Goal: Task Accomplishment & Management: Use online tool/utility

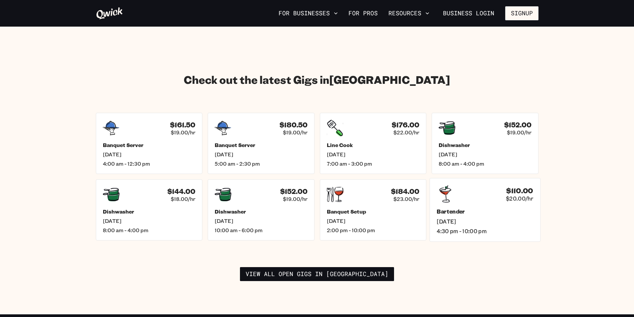
scroll to position [899, 0]
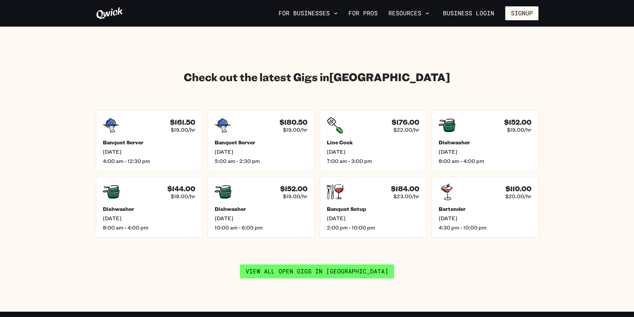
click at [328, 265] on link "View all open gigs in [GEOGRAPHIC_DATA]" at bounding box center [317, 272] width 154 height 14
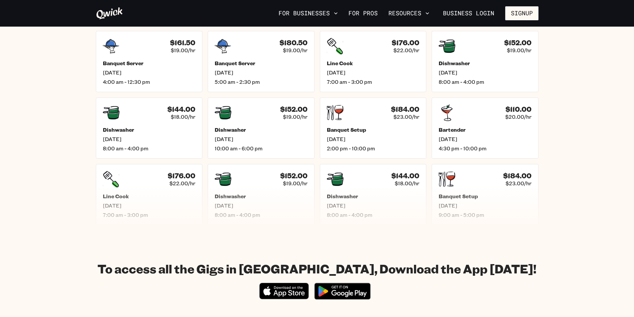
scroll to position [300, 0]
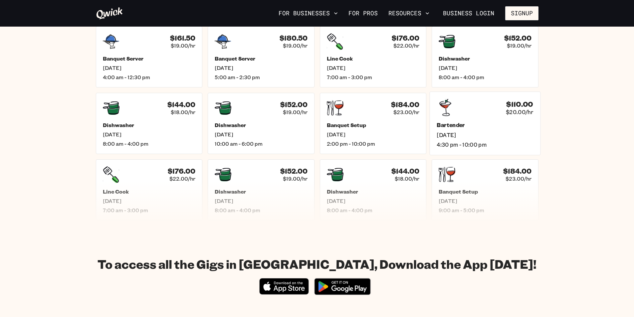
click at [475, 139] on div "Bartender [DATE] 4:30 pm - 10:00 pm" at bounding box center [485, 135] width 97 height 26
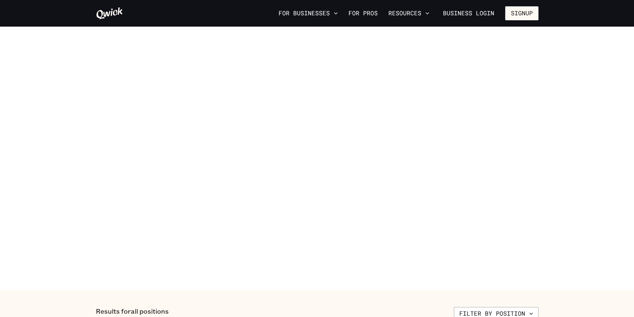
scroll to position [300, 0]
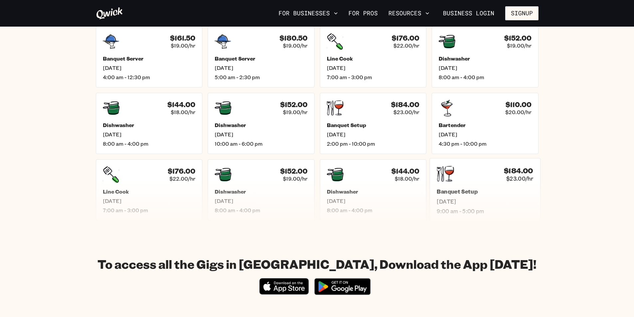
click at [493, 195] on h5 "Banquet Setup" at bounding box center [485, 191] width 97 height 7
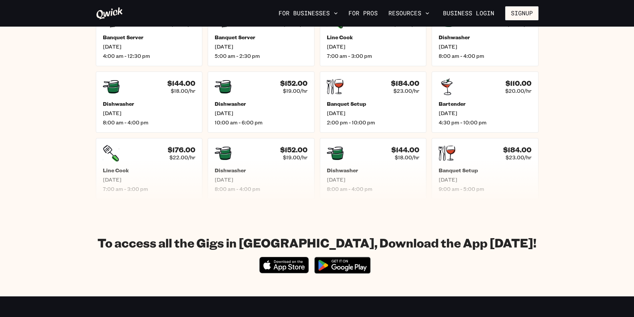
scroll to position [300, 0]
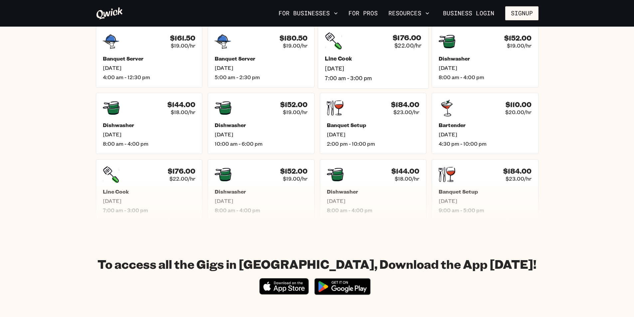
click at [369, 66] on span "[DATE]" at bounding box center [373, 68] width 97 height 7
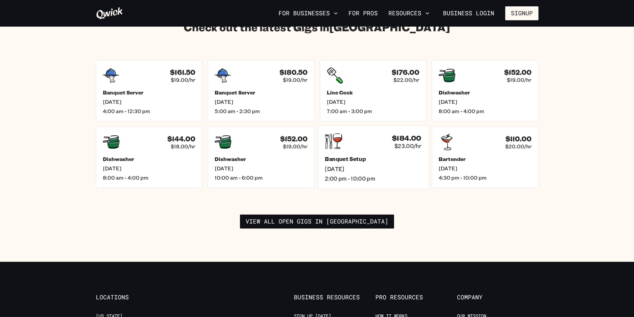
scroll to position [966, 0]
